Goal: Navigation & Orientation: Find specific page/section

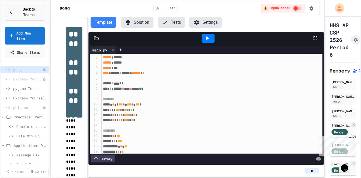
click at [21, 11] on span "Back to Teams" at bounding box center [28, 12] width 23 height 11
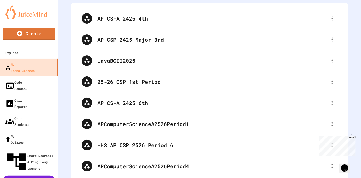
scroll to position [38, 0]
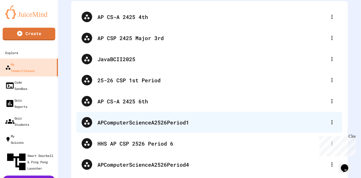
click at [218, 128] on div "APComputerScienceA2526Period1" at bounding box center [209, 122] width 266 height 21
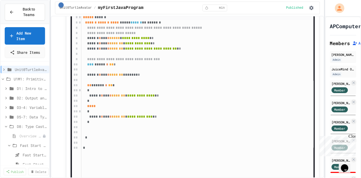
scroll to position [12, 0]
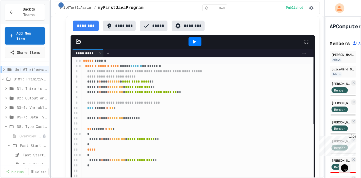
click at [59, 79] on div "**********" at bounding box center [180, 89] width 361 height 178
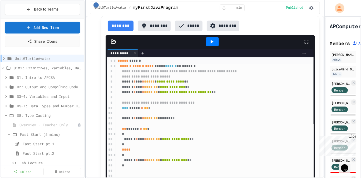
click at [85, 80] on div at bounding box center [85, 89] width 1 height 178
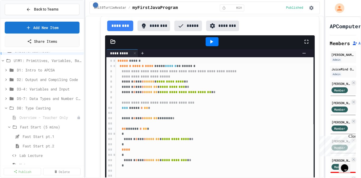
scroll to position [0, 0]
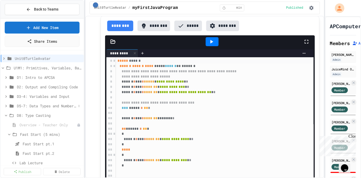
click at [9, 105] on icon at bounding box center [11, 105] width 6 height 5
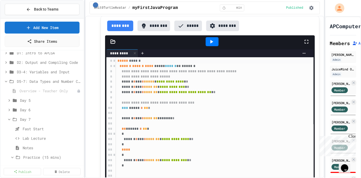
scroll to position [33, 0]
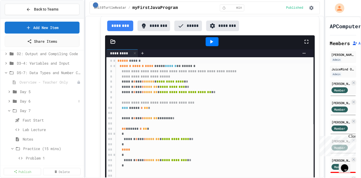
click at [11, 104] on div "Day 6" at bounding box center [42, 101] width 83 height 8
click at [12, 91] on icon at bounding box center [15, 91] width 6 height 5
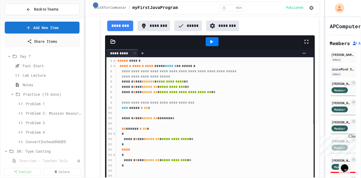
scroll to position [219, 0]
